Goal: Information Seeking & Learning: Learn about a topic

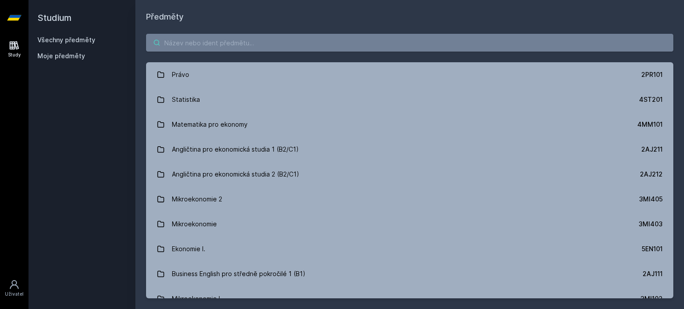
click at [306, 37] on input "search" at bounding box center [409, 43] width 527 height 18
click at [275, 34] on input "search" at bounding box center [409, 43] width 527 height 18
paste input "Strategická analýza"
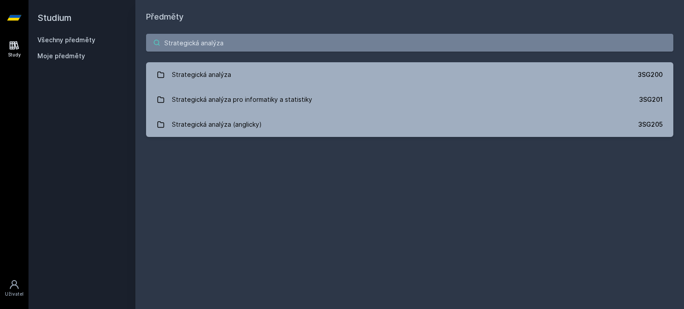
type input "Strategická analýza"
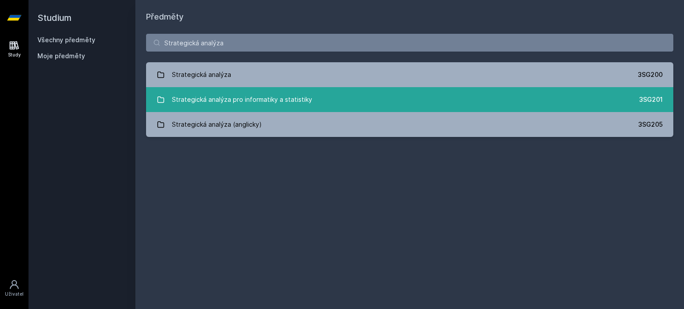
click at [307, 101] on div "Strategická analýza pro informatiky a statistiky" at bounding box center [242, 100] width 140 height 18
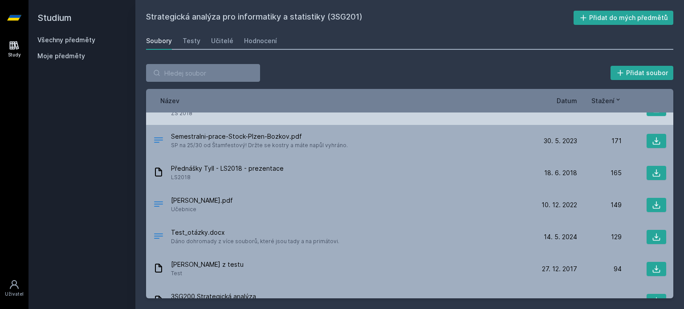
scroll to position [178, 0]
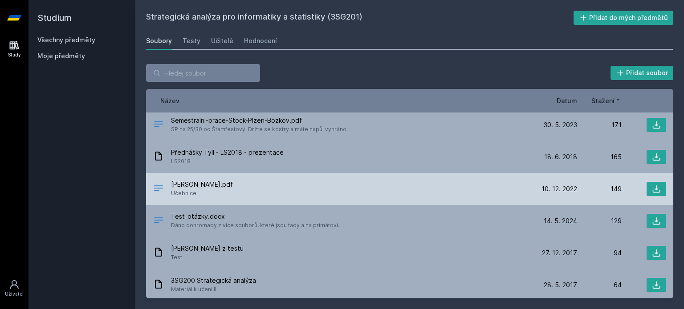
click at [290, 186] on div "[PERSON_NAME].pdf Učebnice" at bounding box center [342, 189] width 379 height 18
click at [646, 190] on button at bounding box center [656, 189] width 20 height 14
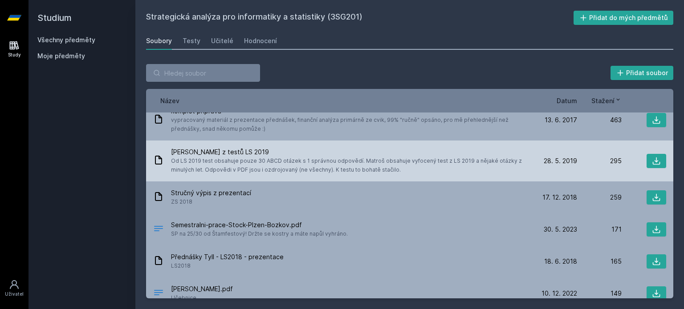
scroll to position [0, 0]
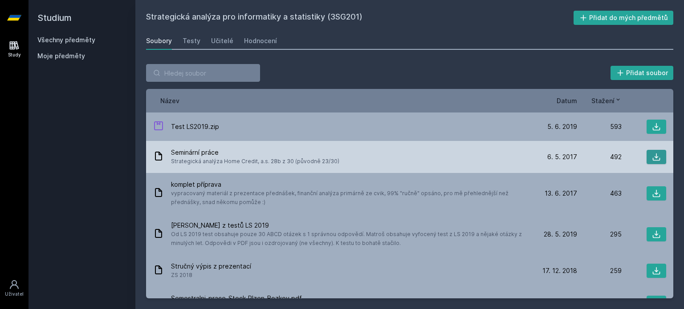
click at [655, 153] on icon at bounding box center [656, 157] width 9 height 9
